Goal: Information Seeking & Learning: Check status

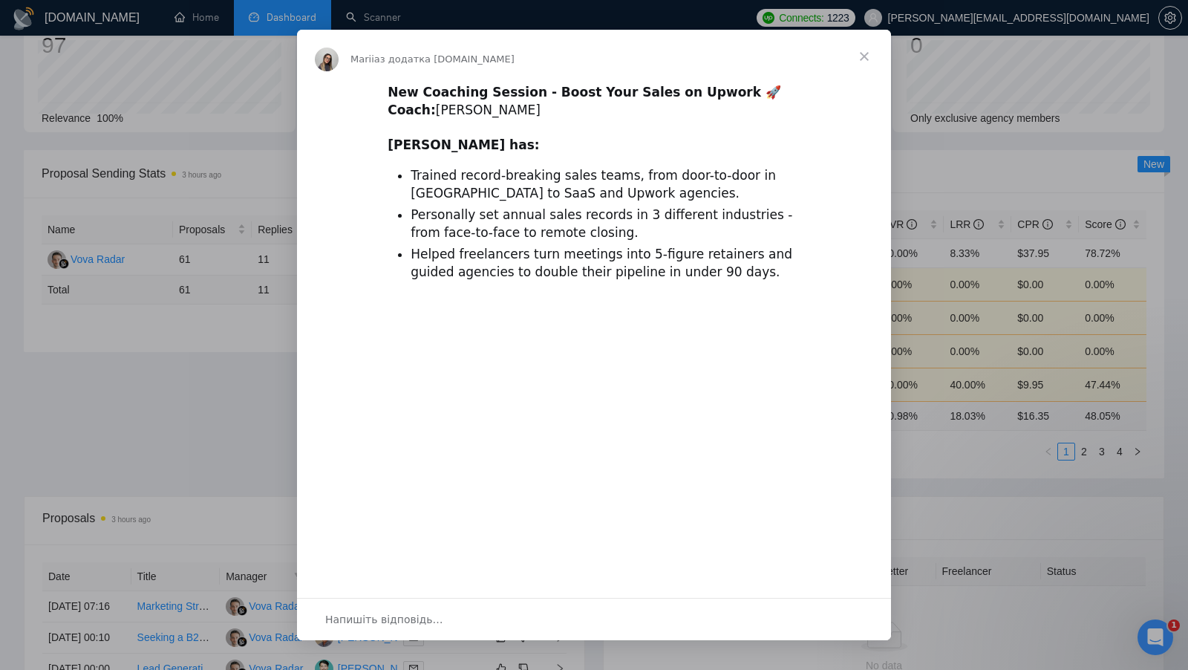
click at [863, 59] on span "Закрити" at bounding box center [863, 56] width 53 height 53
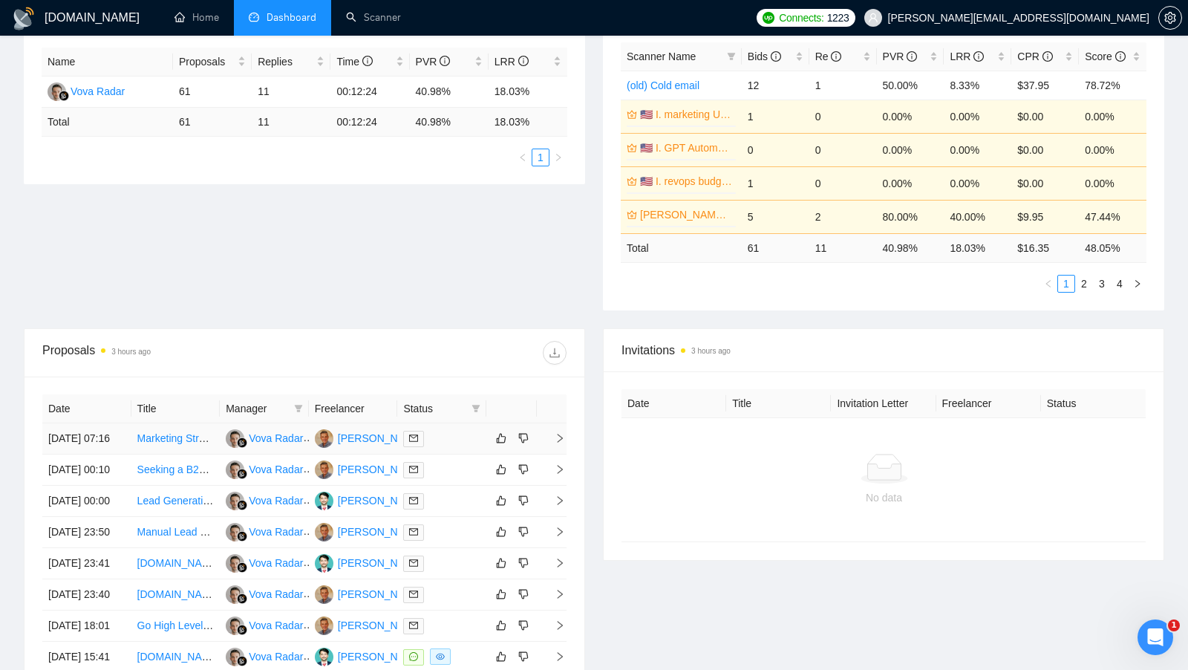
scroll to position [215, 0]
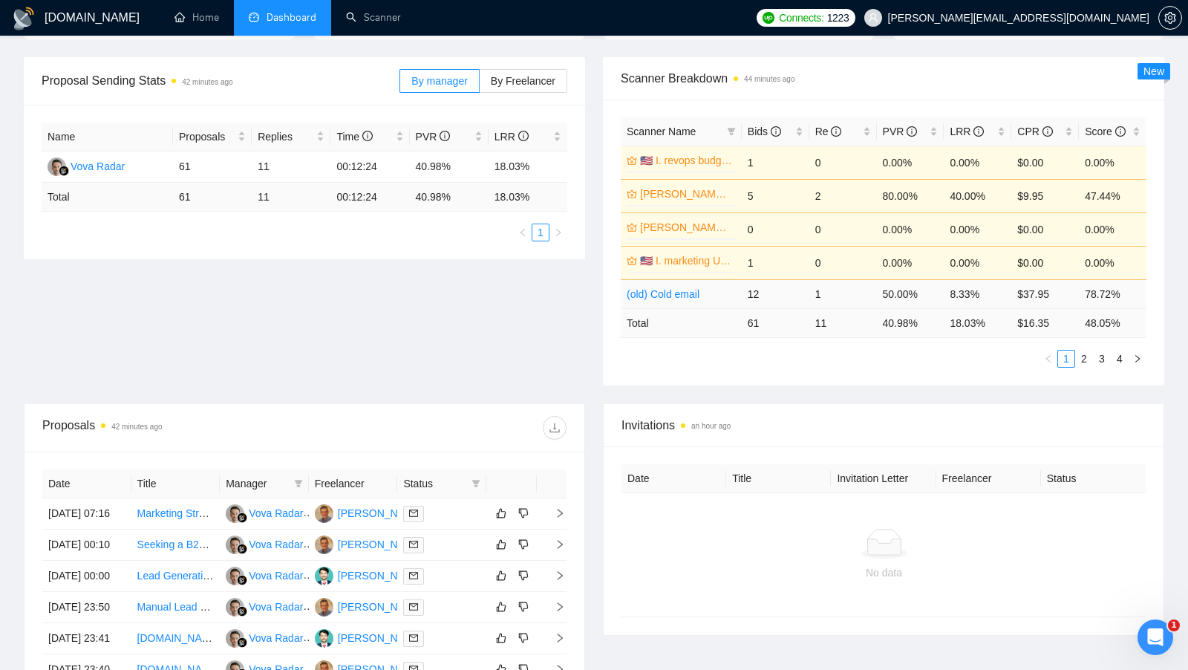
scroll to position [154, 0]
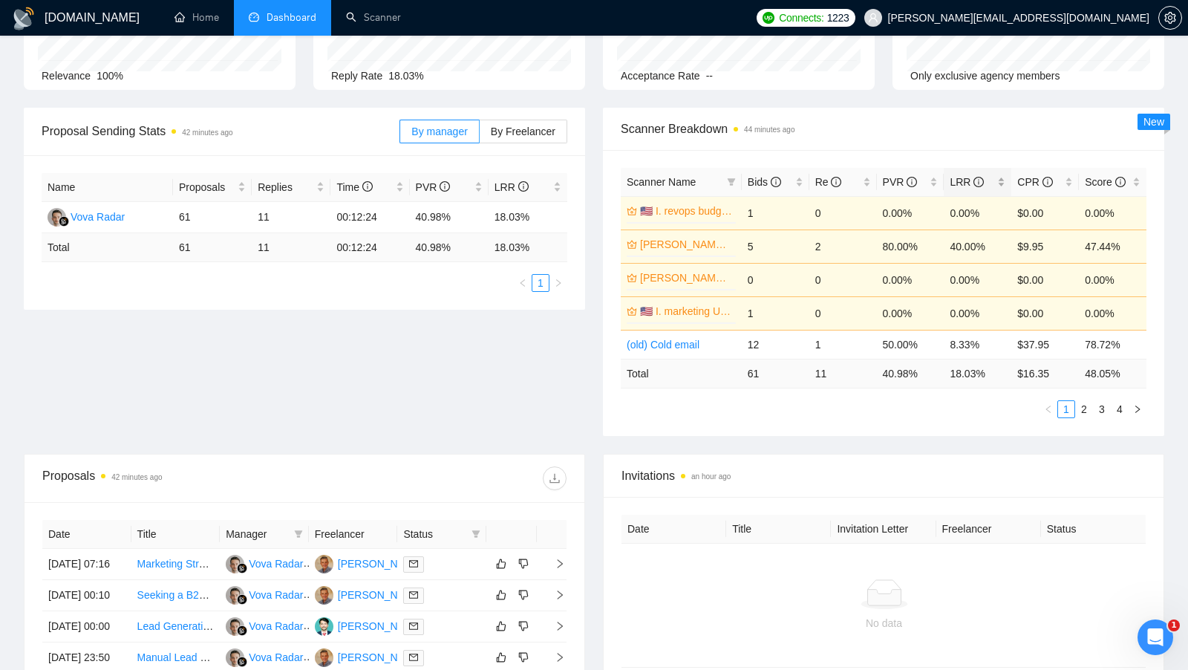
click at [999, 174] on div "LRR" at bounding box center [978, 182] width 56 height 16
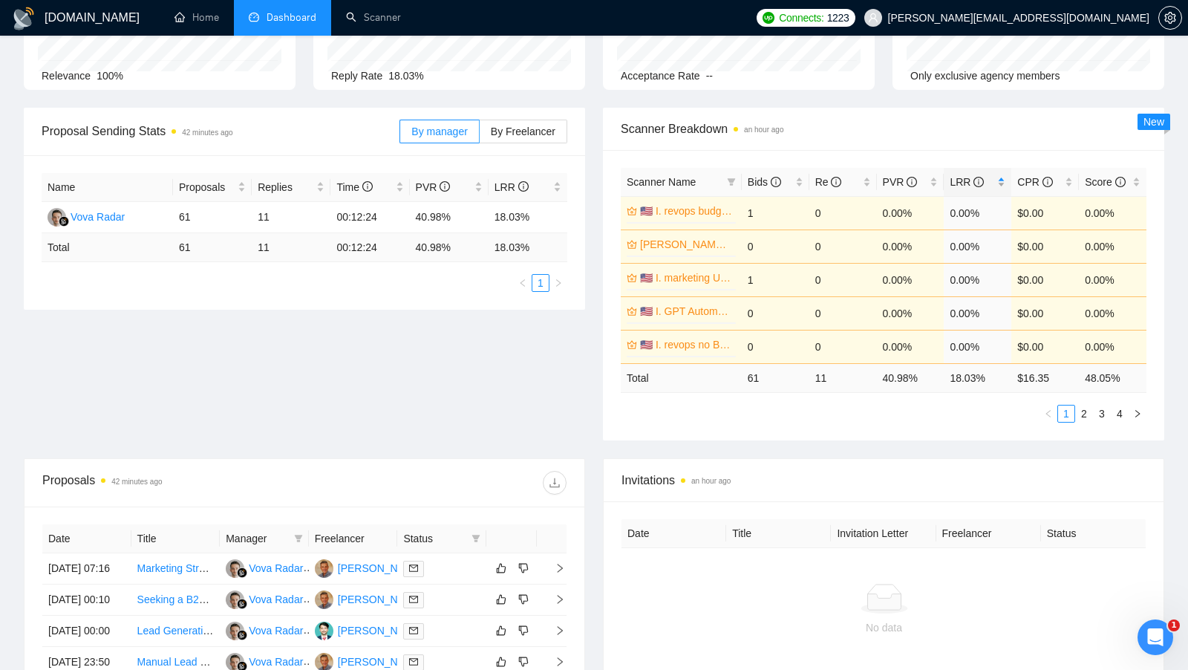
click at [999, 174] on div "LRR" at bounding box center [978, 182] width 56 height 16
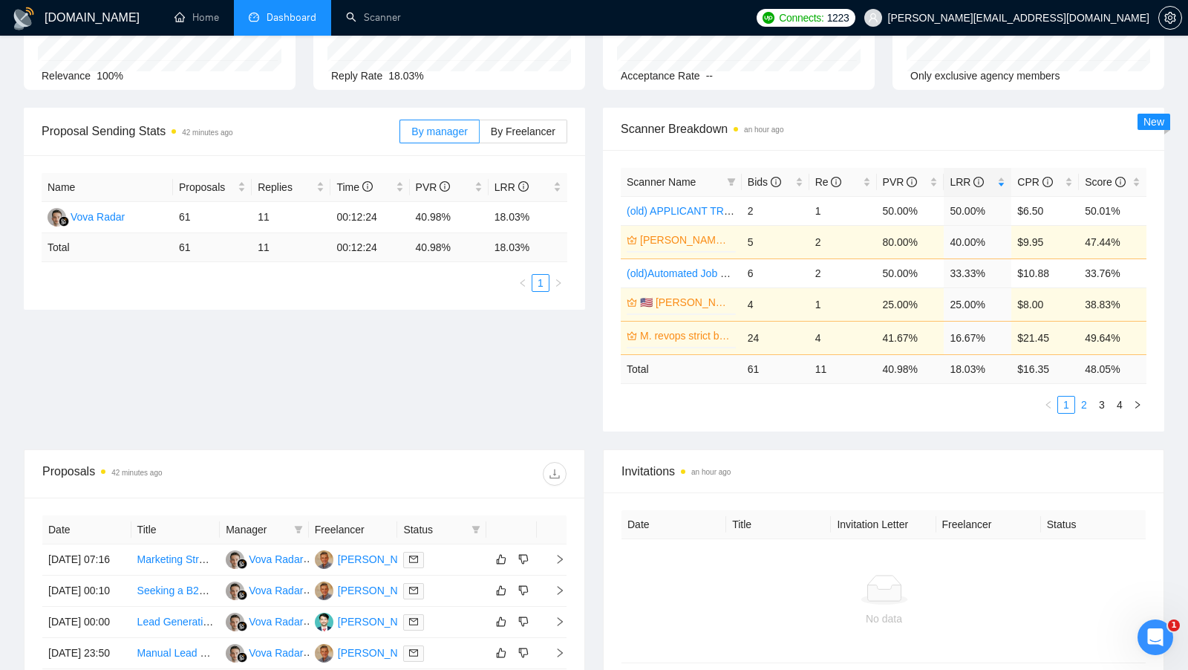
click at [1084, 399] on link "2" at bounding box center [1084, 404] width 16 height 16
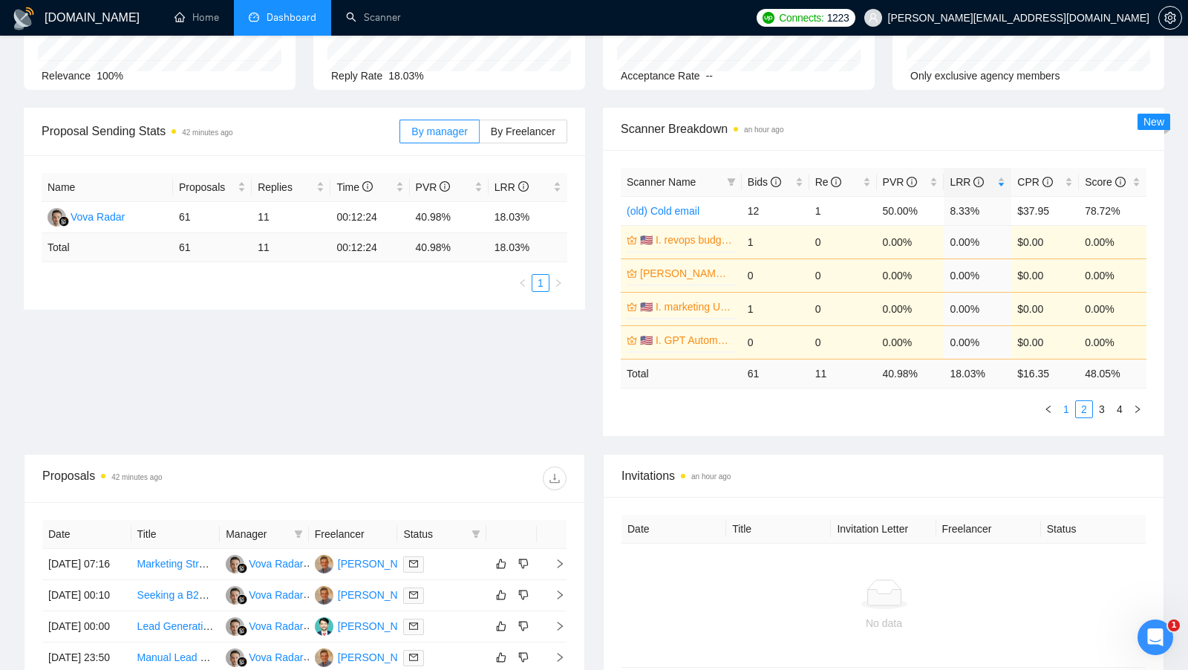
click at [1070, 405] on link "1" at bounding box center [1066, 409] width 16 height 16
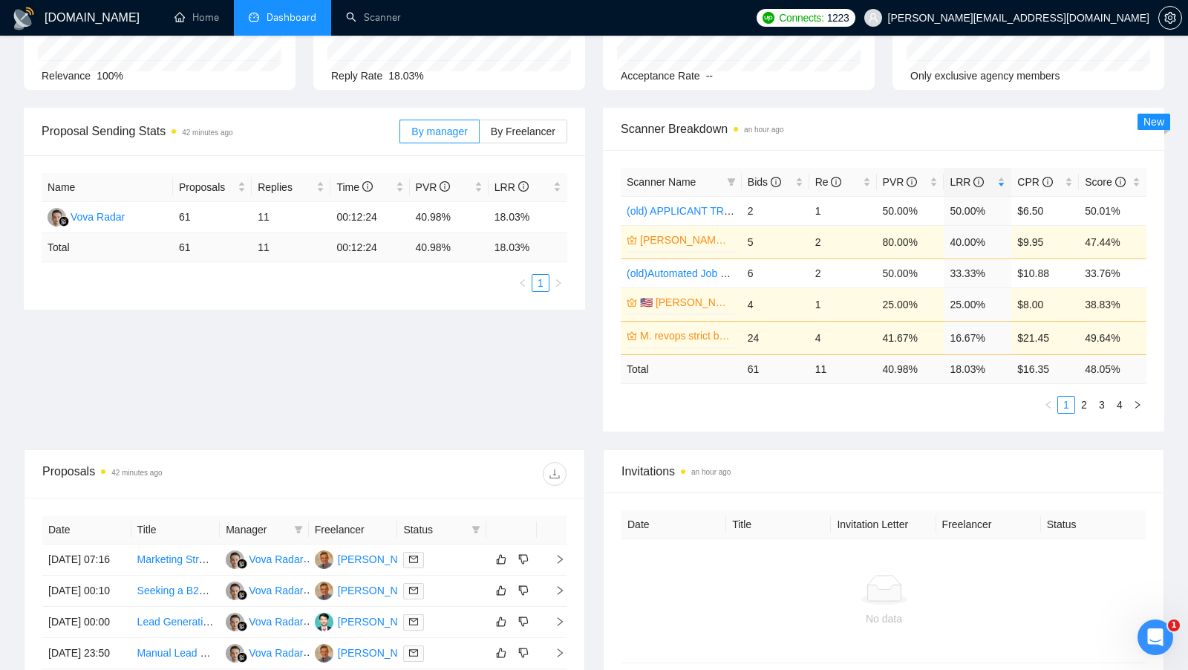
click at [604, 453] on div "Invitations an hour ago" at bounding box center [884, 471] width 560 height 43
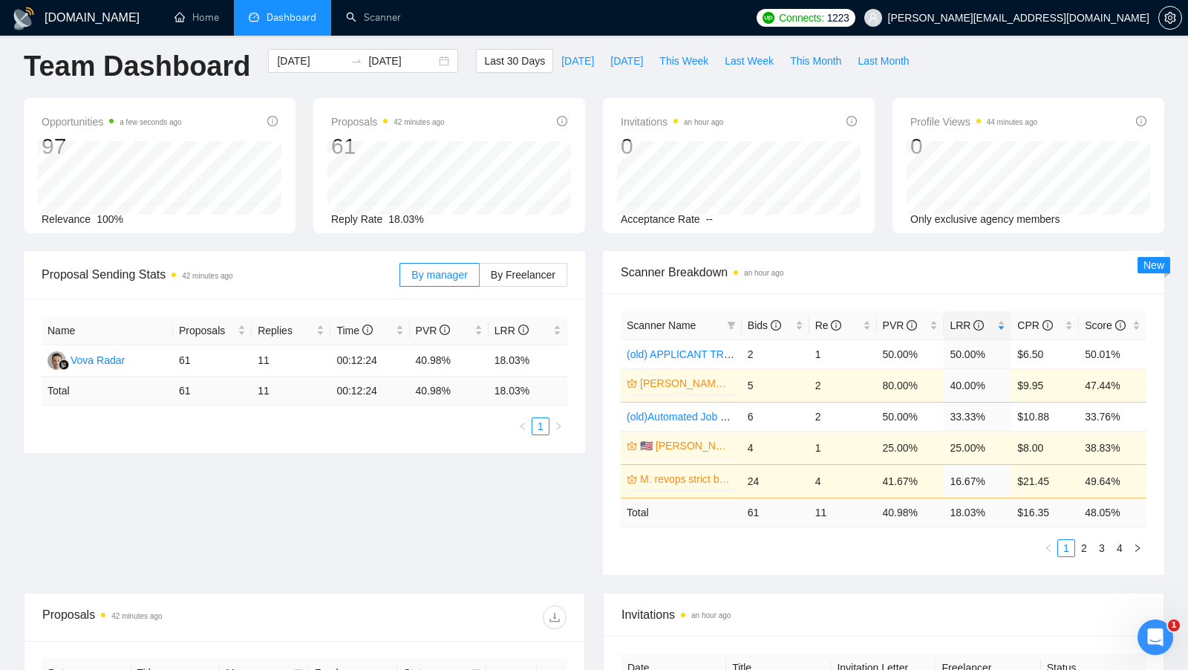
scroll to position [0, 0]
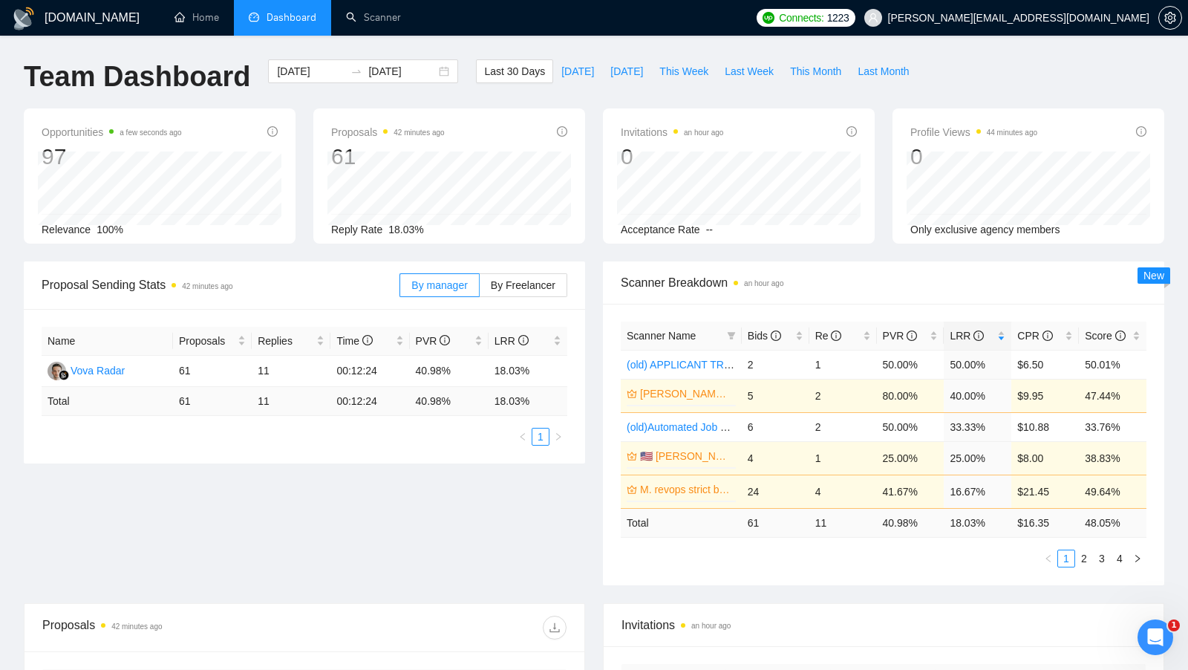
click at [599, 276] on div "Scanner Breakdown an hour ago Scanner Name Bids Re PVR LRR CPR Score (old) APPL…" at bounding box center [883, 423] width 579 height 324
